Goal: Task Accomplishment & Management: Manage account settings

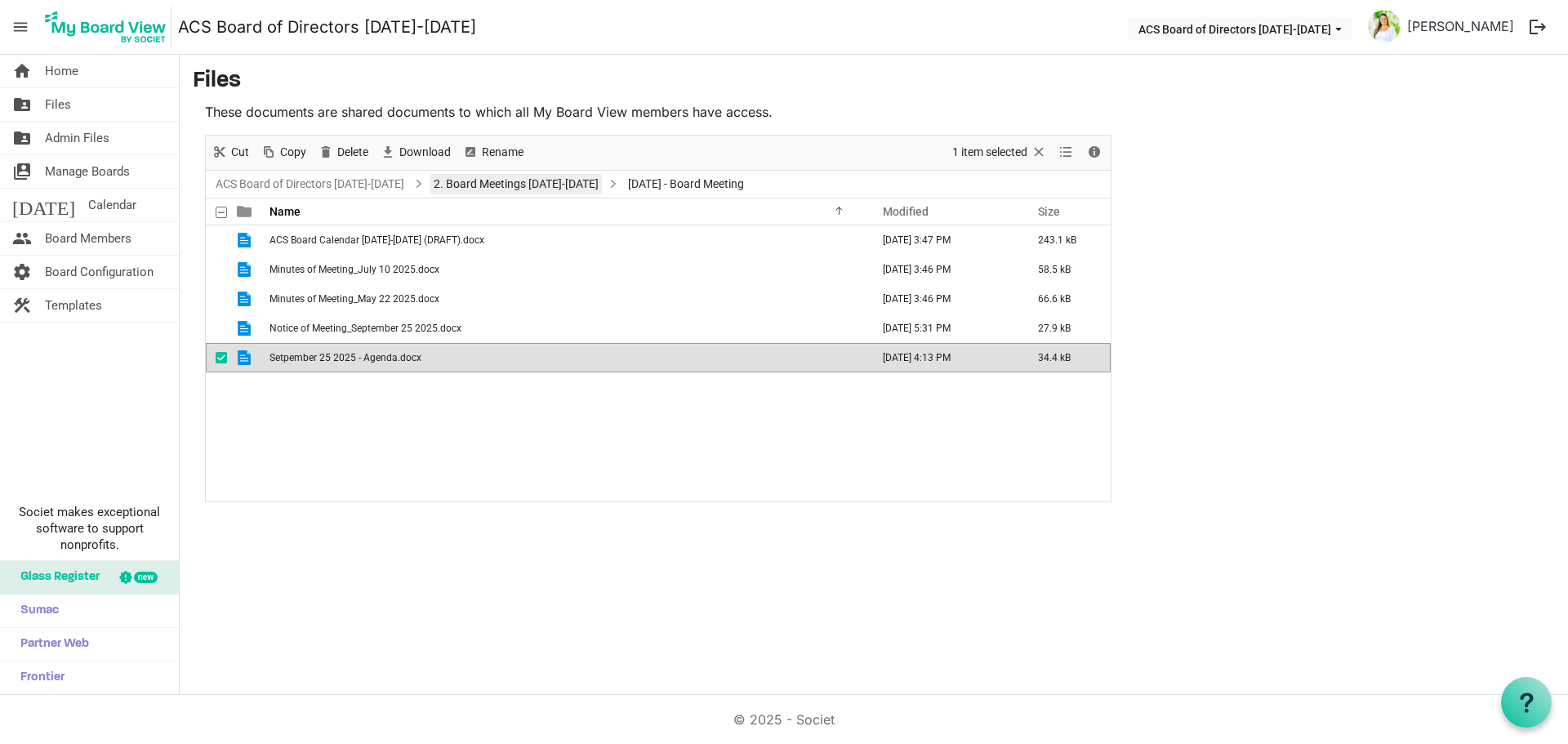
click at [503, 189] on link "2. Board Meetings [DATE]-[DATE]" at bounding box center [516, 184] width 171 height 20
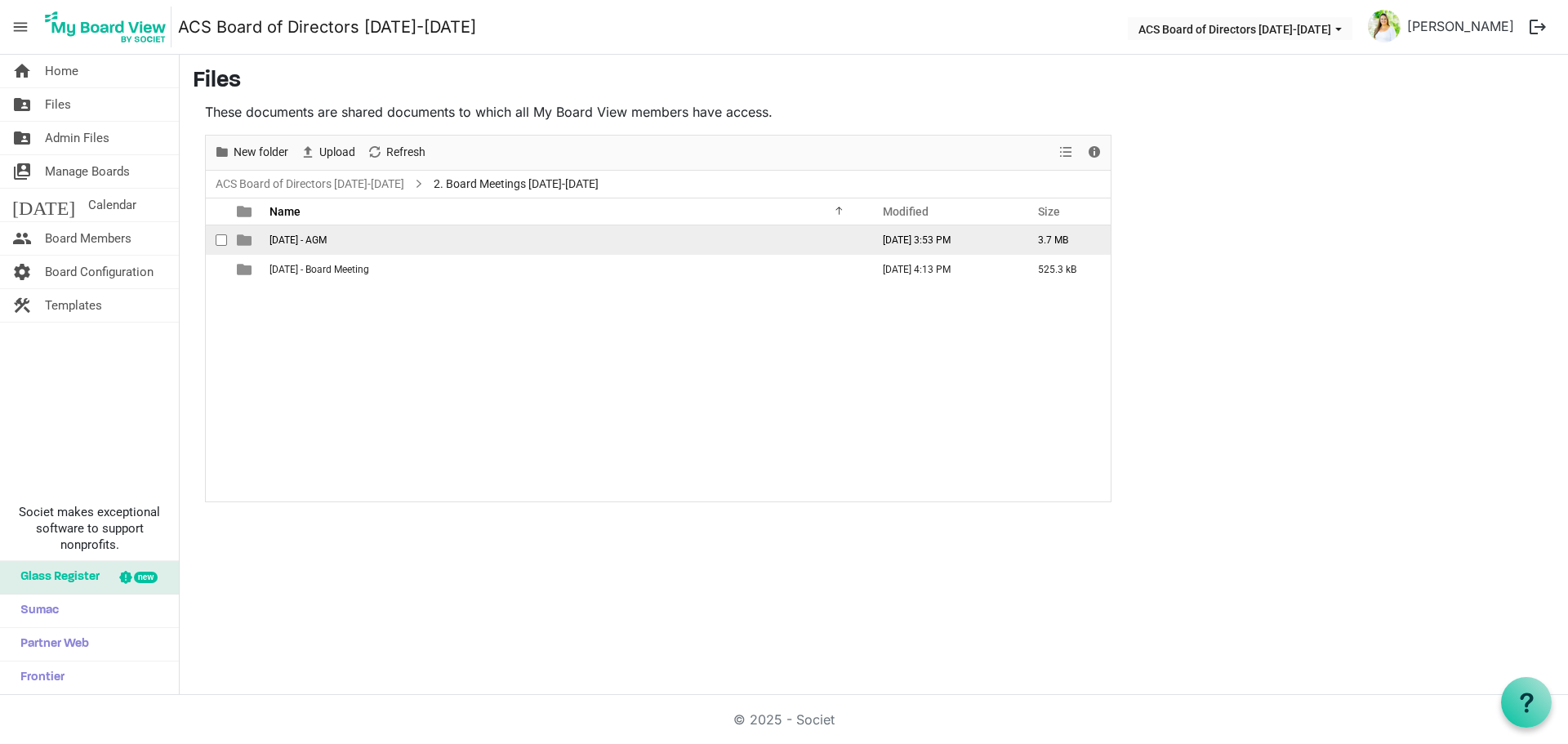
click at [398, 238] on td "[DATE] - AGM" at bounding box center [565, 240] width 601 height 29
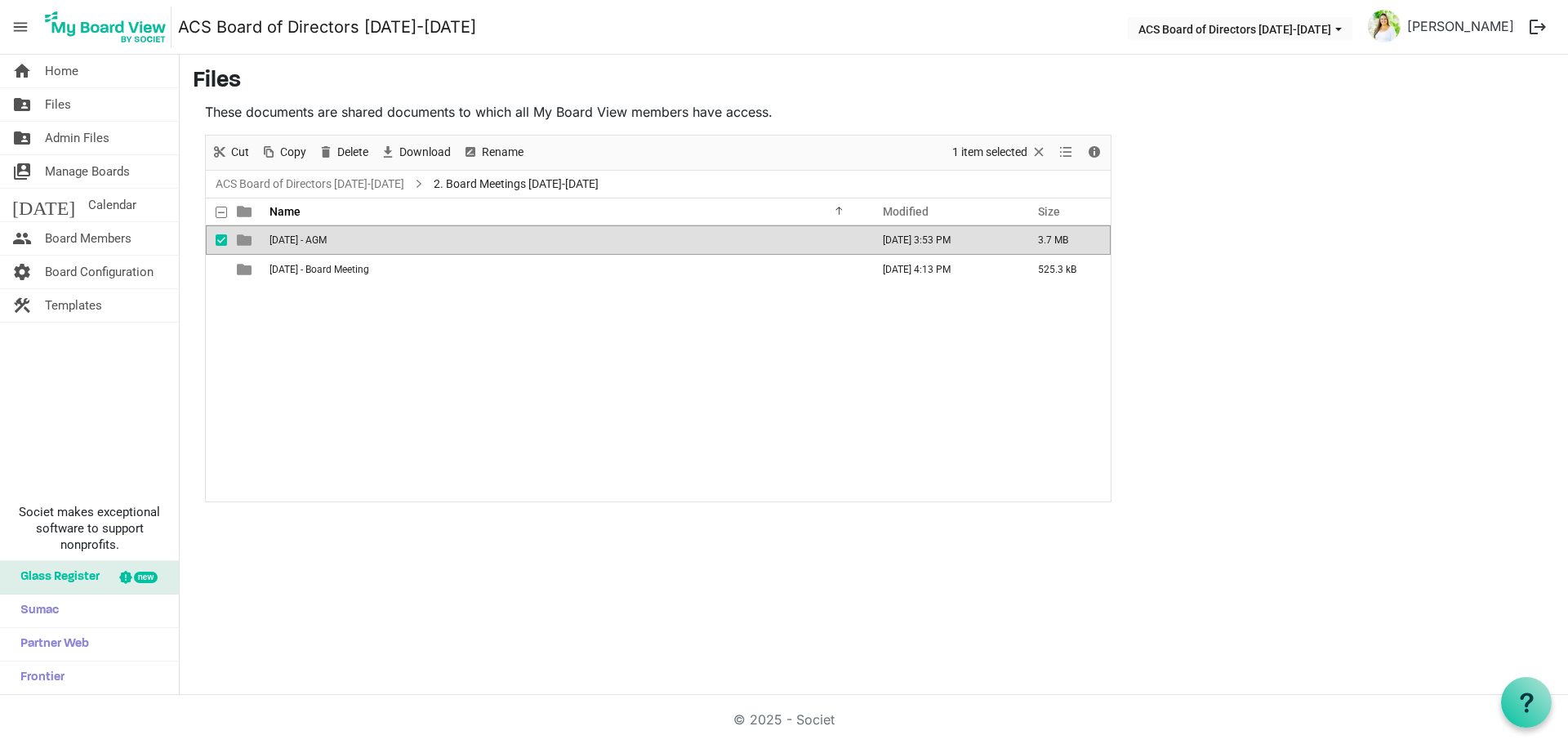
click at [398, 238] on td "[DATE] - AGM" at bounding box center [565, 240] width 601 height 29
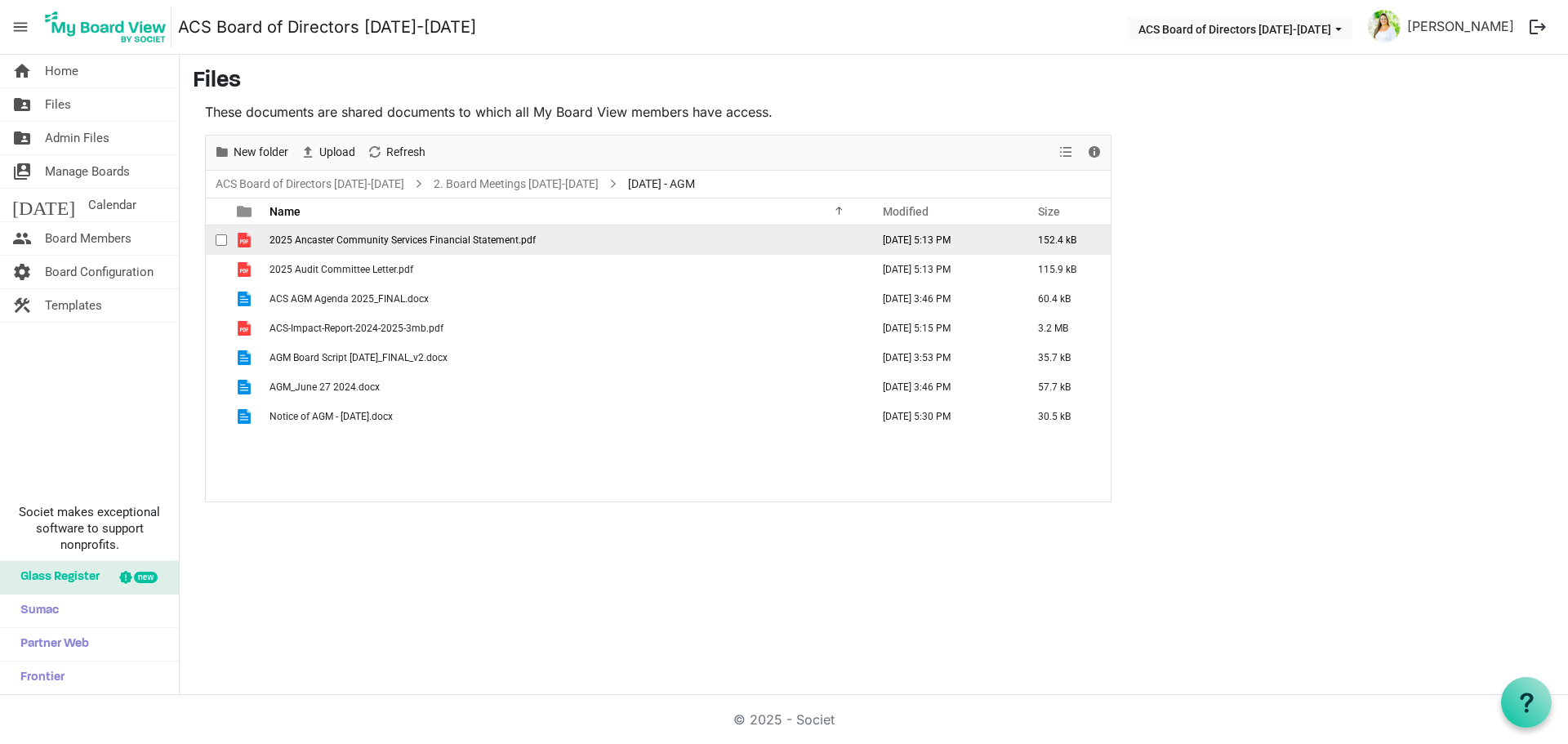
click at [401, 237] on span "2025 Ancaster Community Services Financial Statement.pdf" at bounding box center [402, 240] width 266 height 12
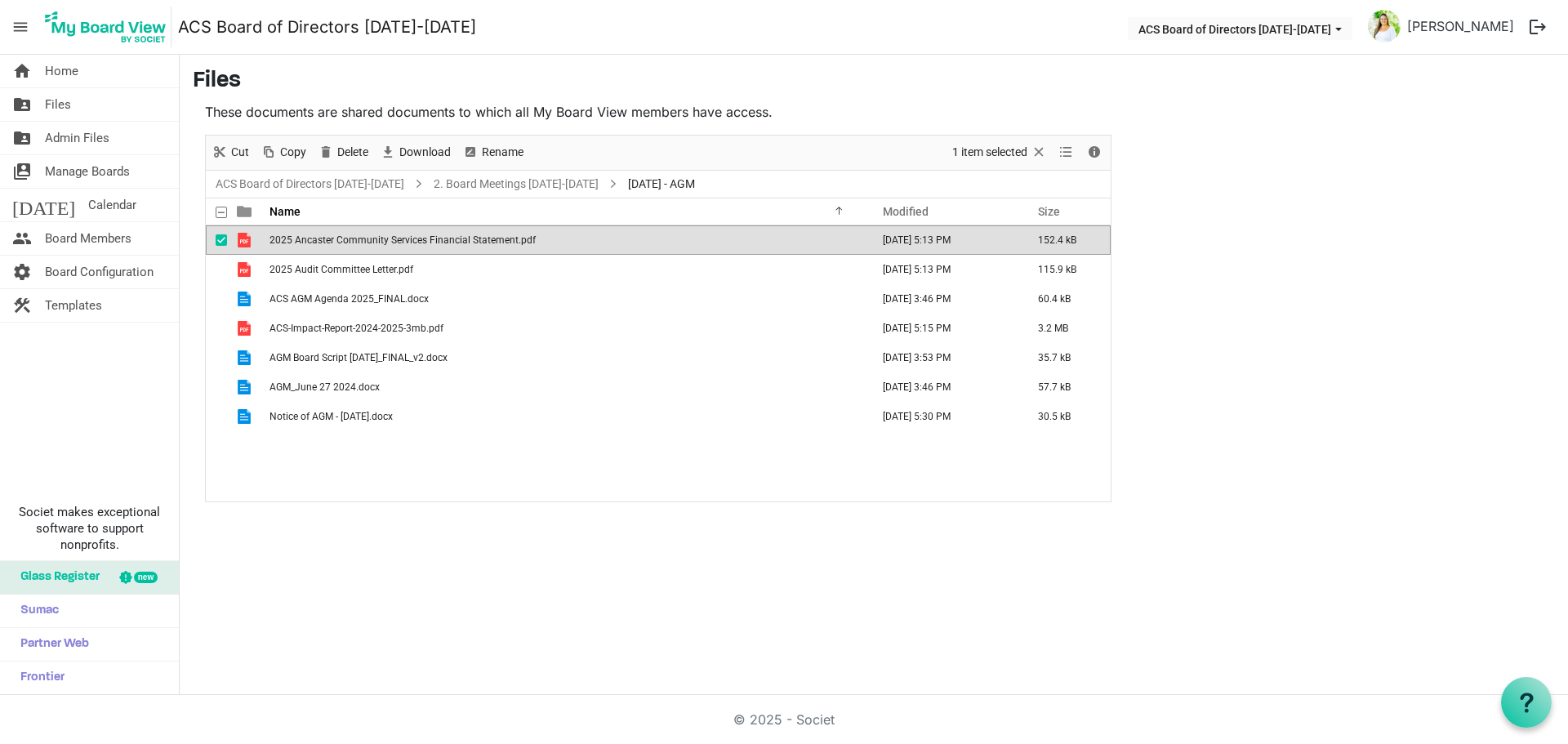
click at [401, 237] on span "2025 Ancaster Community Services Financial Statement.pdf" at bounding box center [402, 240] width 266 height 12
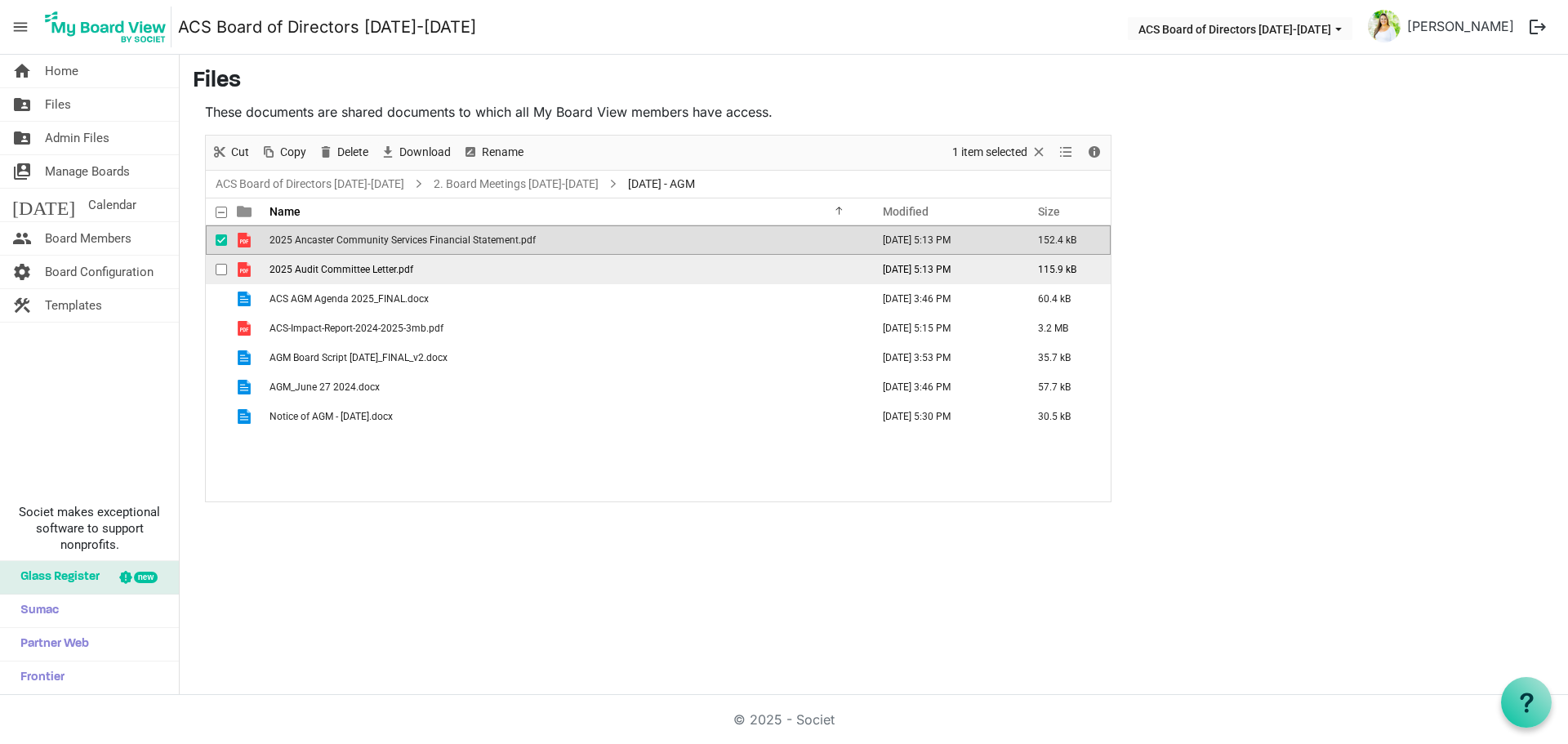
click at [344, 265] on span "2025 Audit Committee Letter.pdf" at bounding box center [341, 270] width 144 height 12
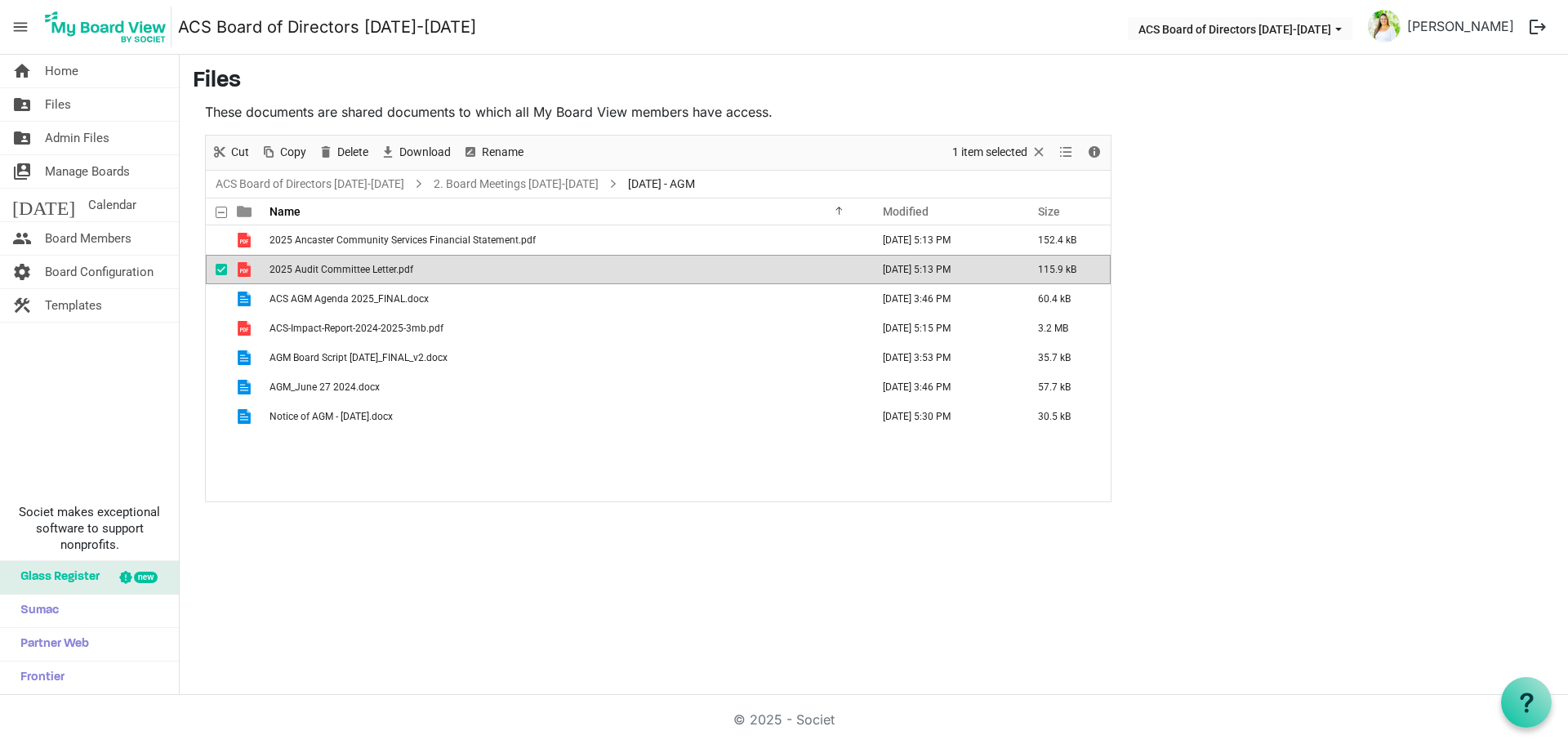
click at [344, 265] on span "2025 Audit Committee Letter.pdf" at bounding box center [341, 270] width 144 height 12
click at [477, 185] on link "2. Board Meetings [DATE]-[DATE]" at bounding box center [516, 184] width 171 height 20
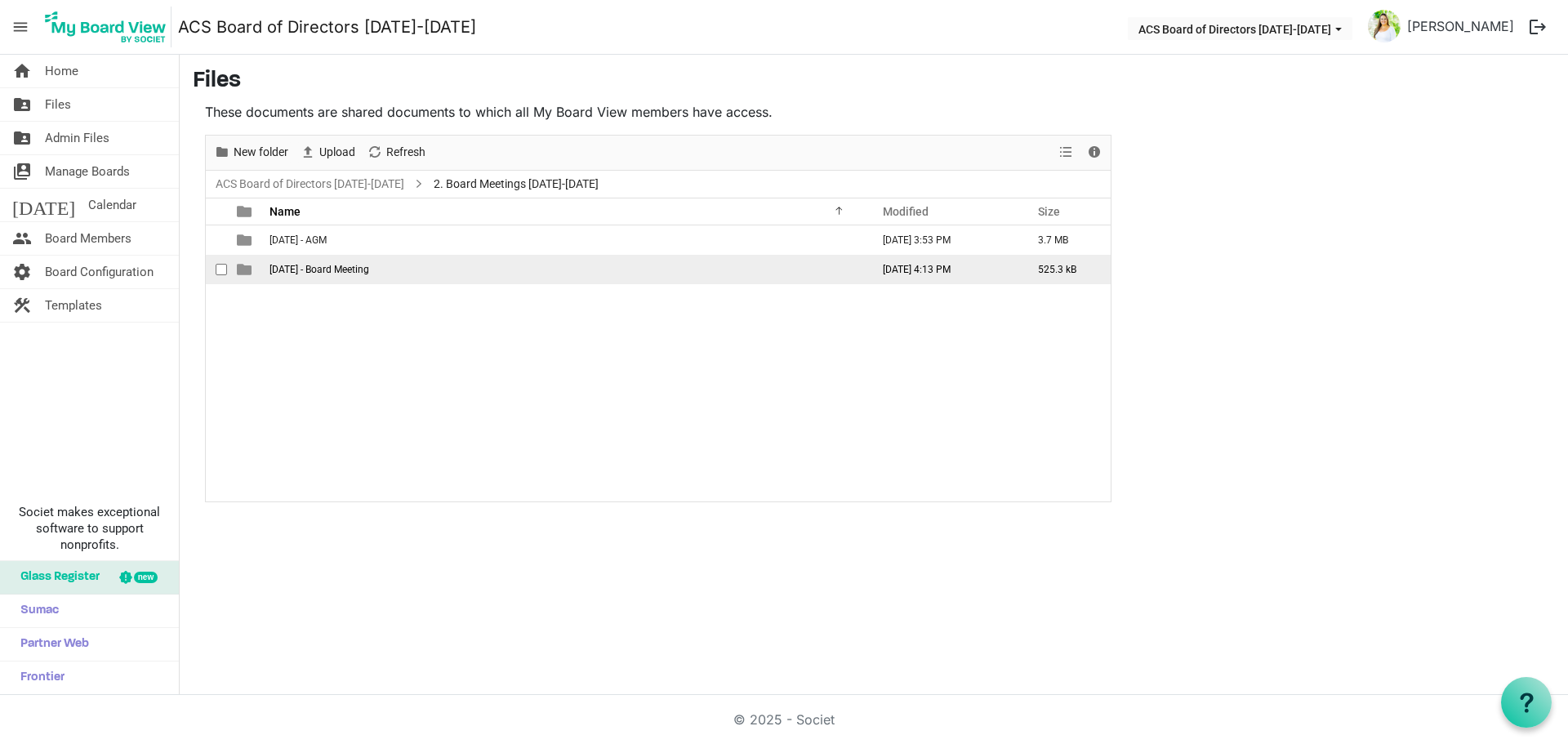
click at [369, 270] on span "[DATE] - Board Meeting" at bounding box center [319, 270] width 99 height 12
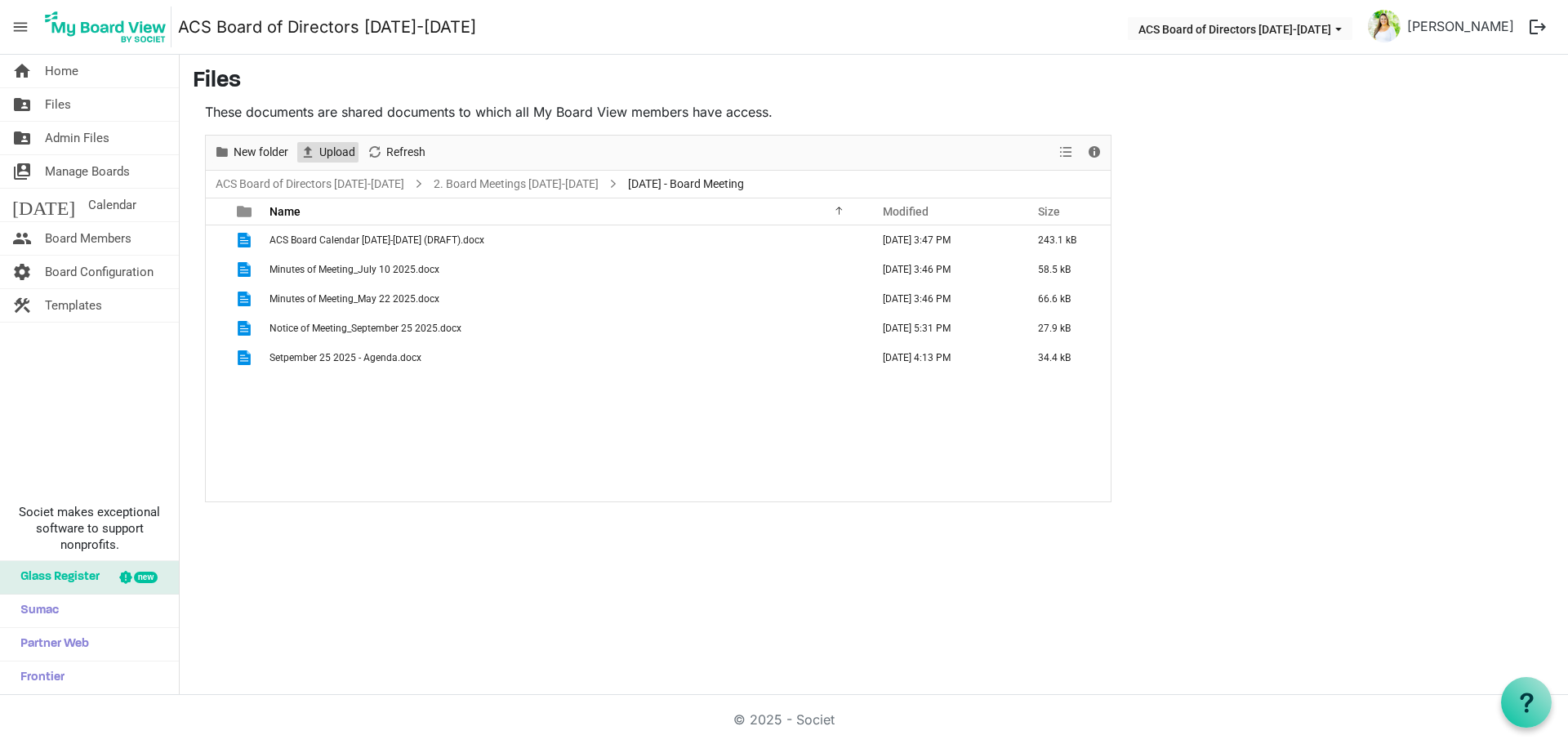
click at [340, 146] on span "Upload" at bounding box center [337, 152] width 39 height 20
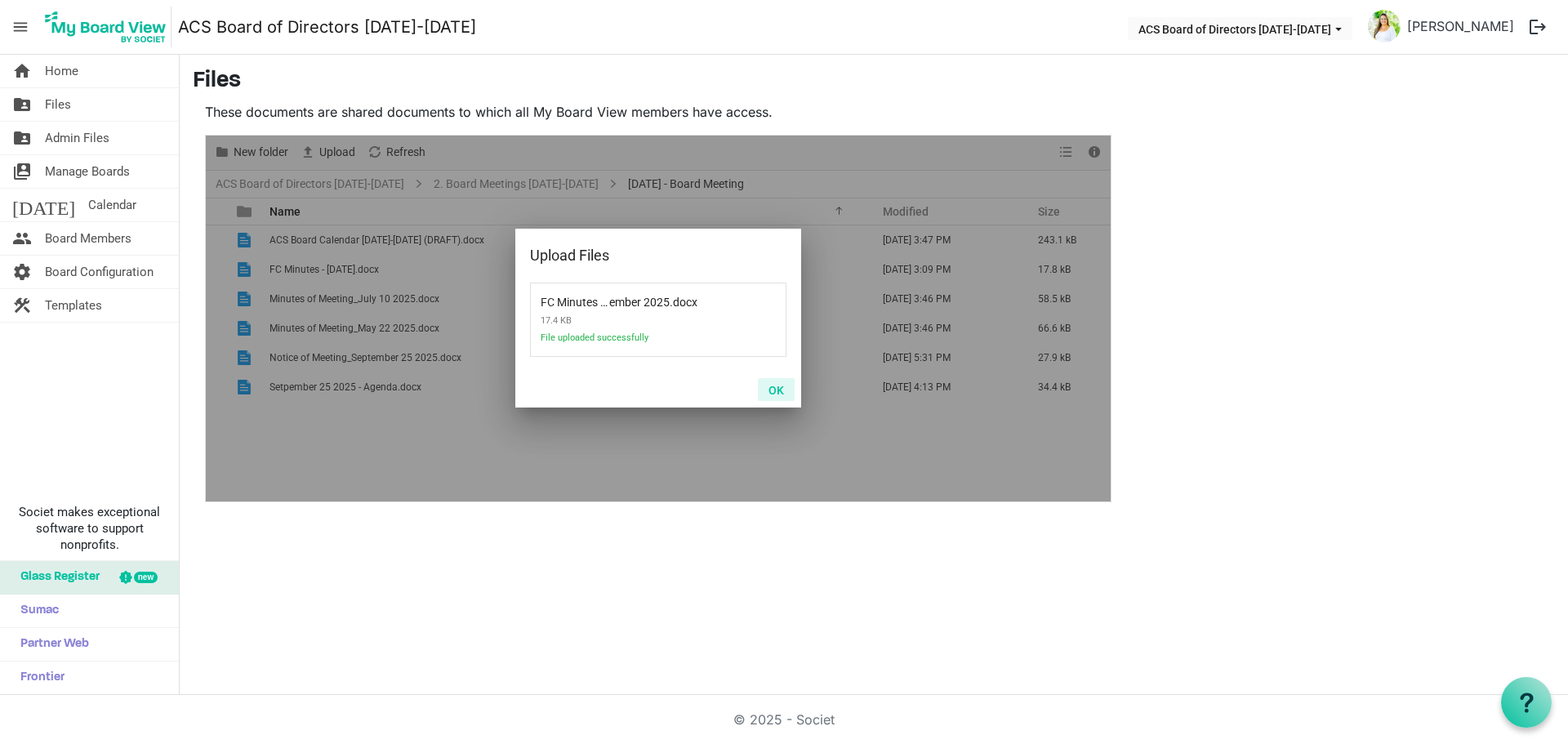
click at [786, 396] on button "OK" at bounding box center [776, 389] width 36 height 23
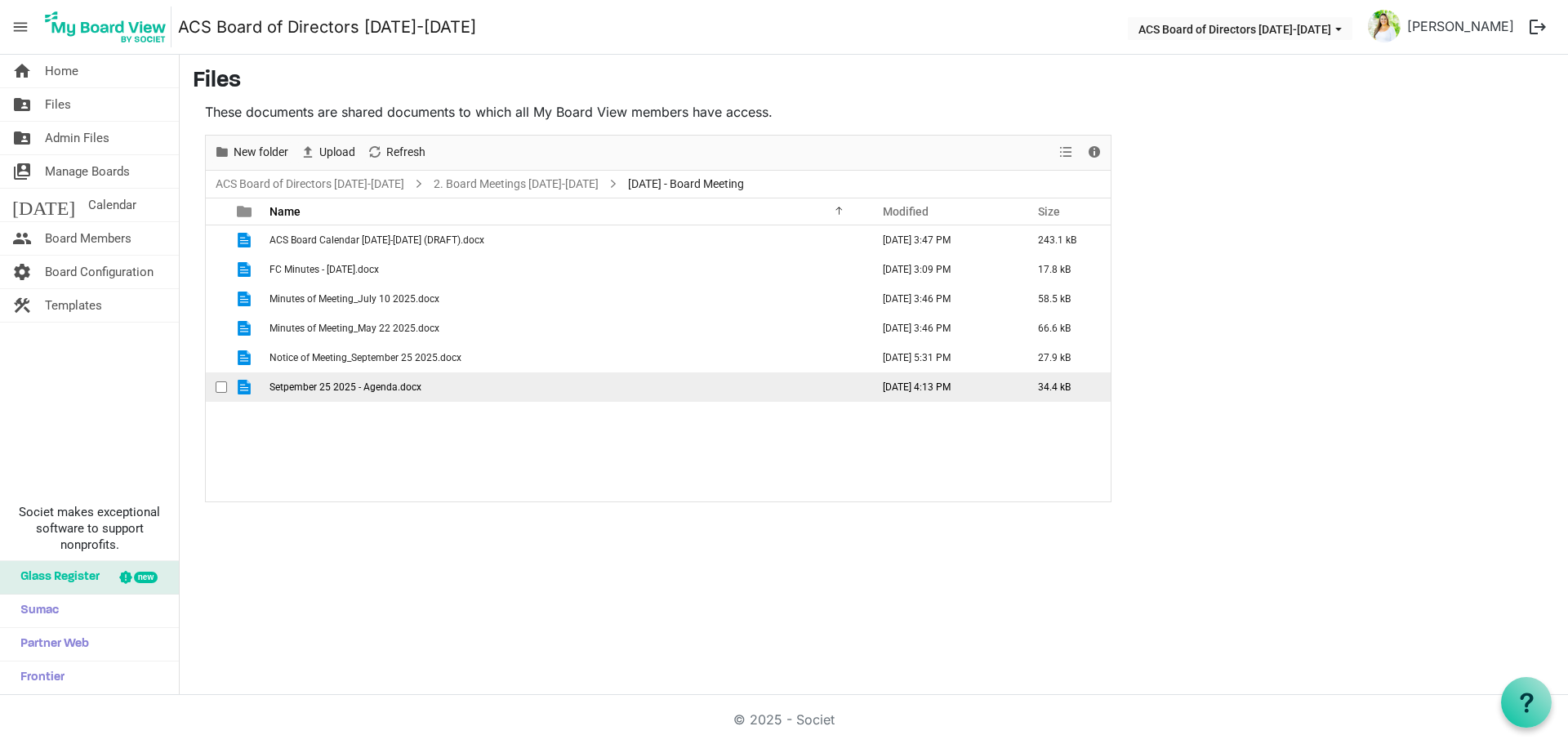
click at [331, 390] on span "Setpember 25 2025 - Agenda.docx" at bounding box center [345, 387] width 152 height 12
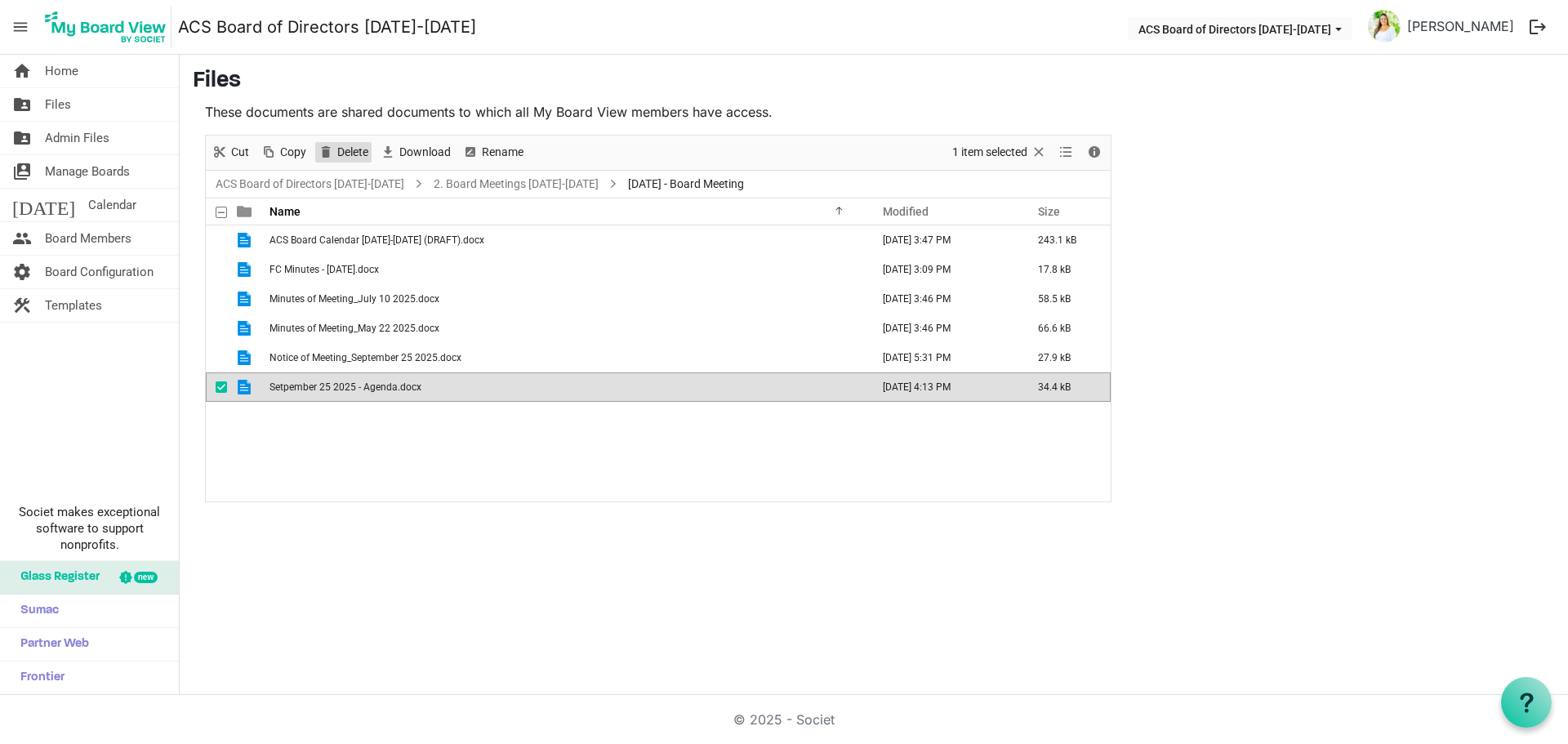
click at [355, 157] on span "Delete" at bounding box center [353, 152] width 35 height 20
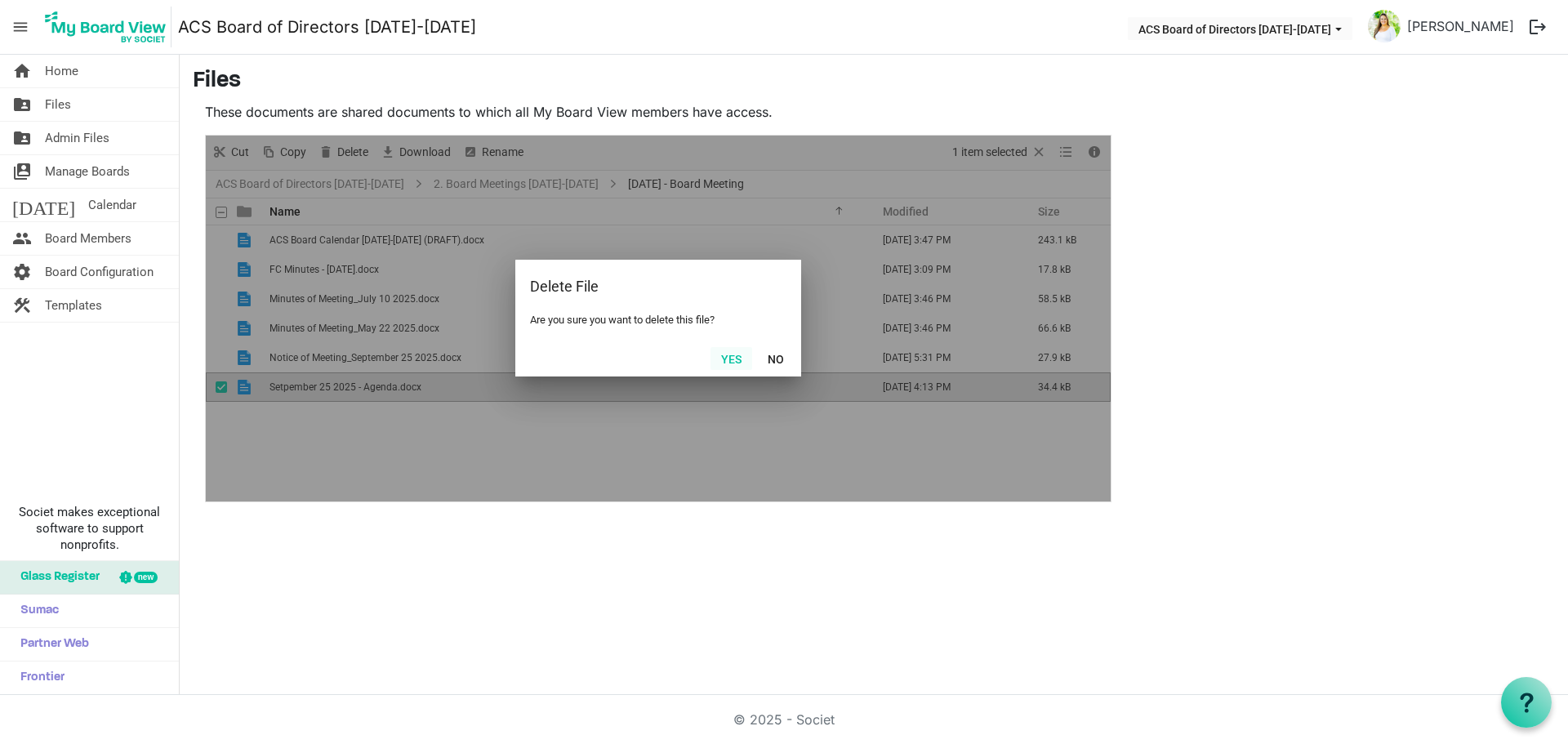
click at [740, 361] on button "Yes" at bounding box center [731, 358] width 42 height 23
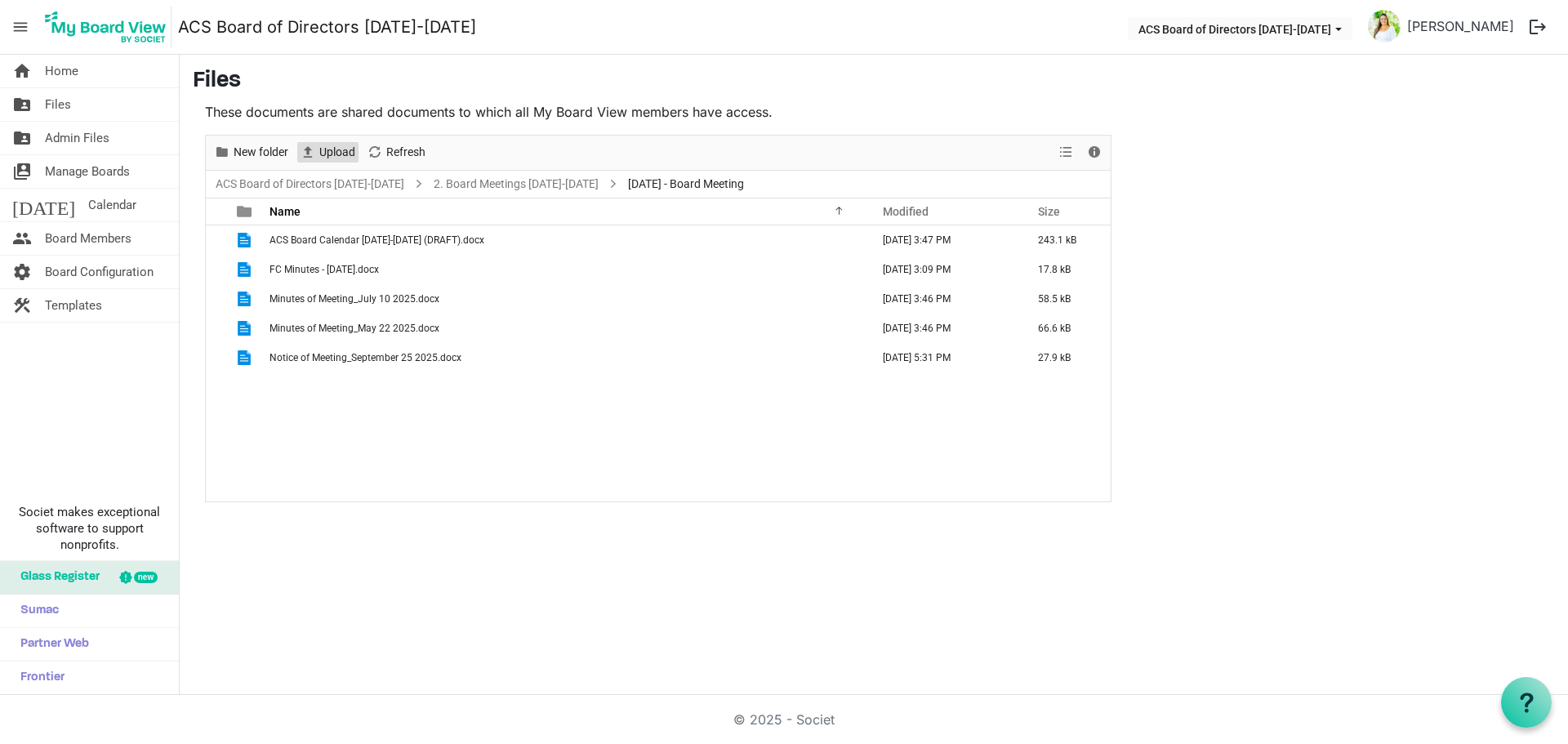
click at [325, 154] on span "Upload" at bounding box center [337, 152] width 39 height 20
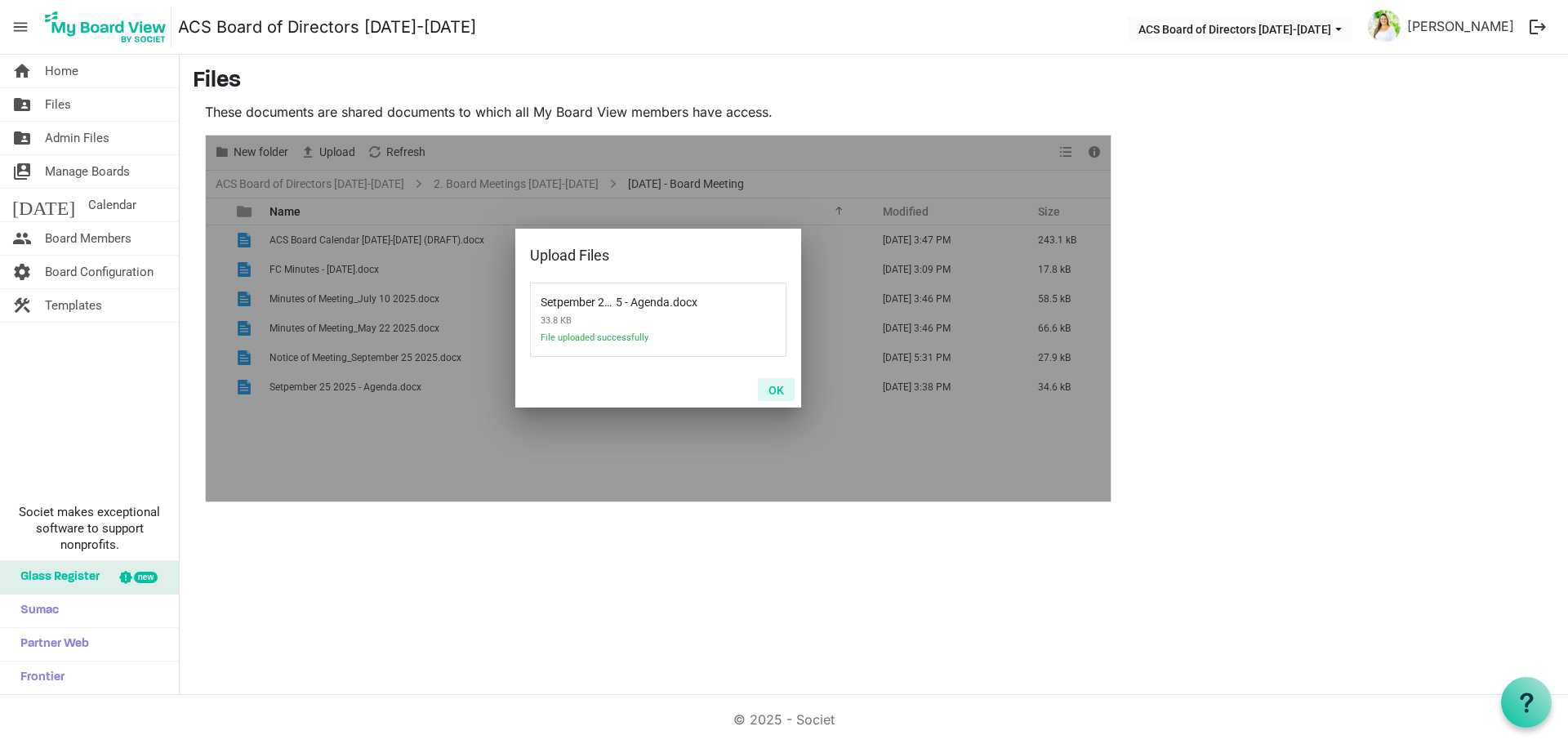
click at [770, 384] on button "OK" at bounding box center [776, 389] width 36 height 23
